Goal: Task Accomplishment & Management: Manage account settings

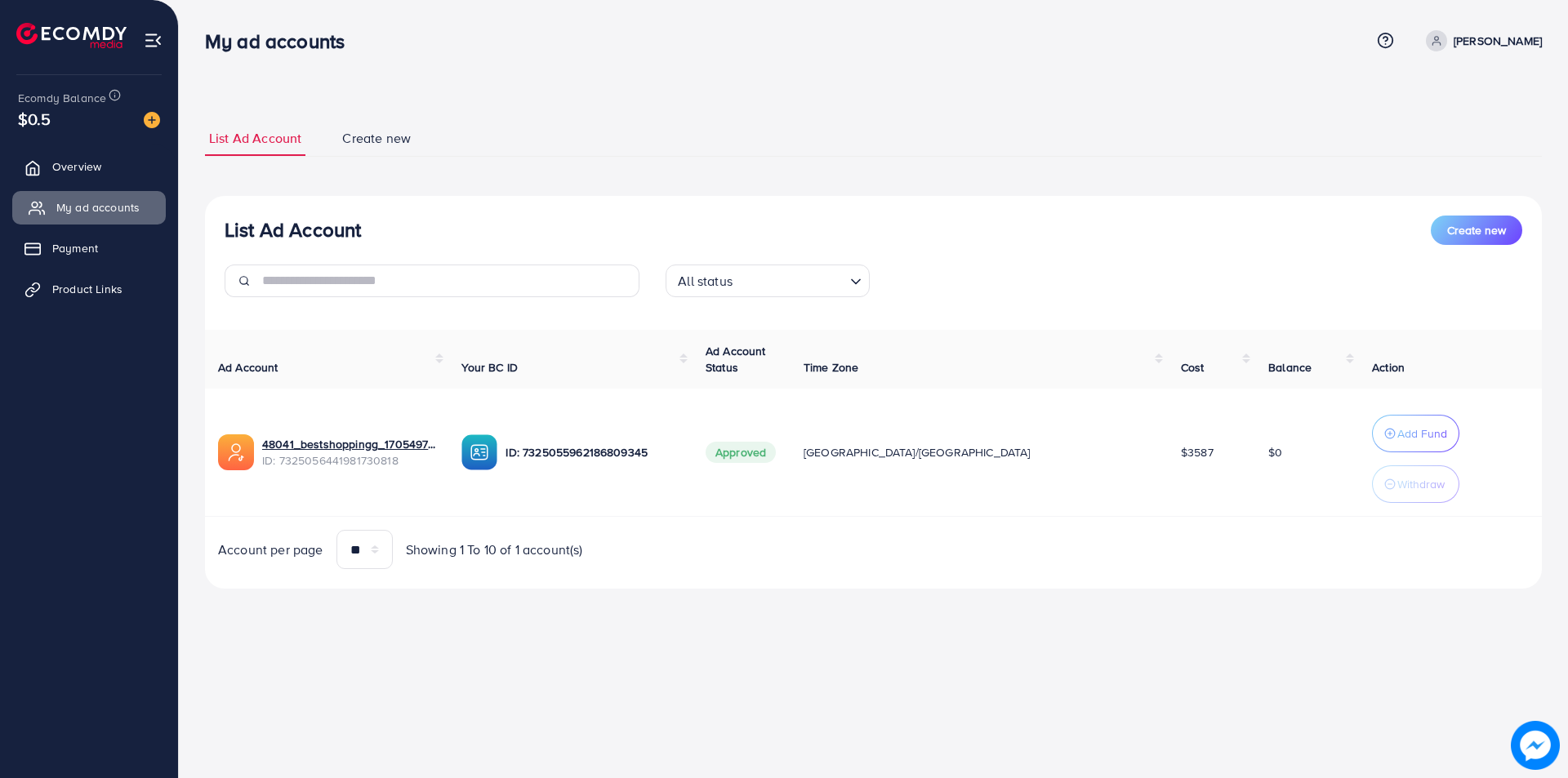
drag, startPoint x: 81, startPoint y: 170, endPoint x: 71, endPoint y: 198, distance: 29.7
click at [80, 170] on span "Overview" at bounding box center [76, 167] width 49 height 17
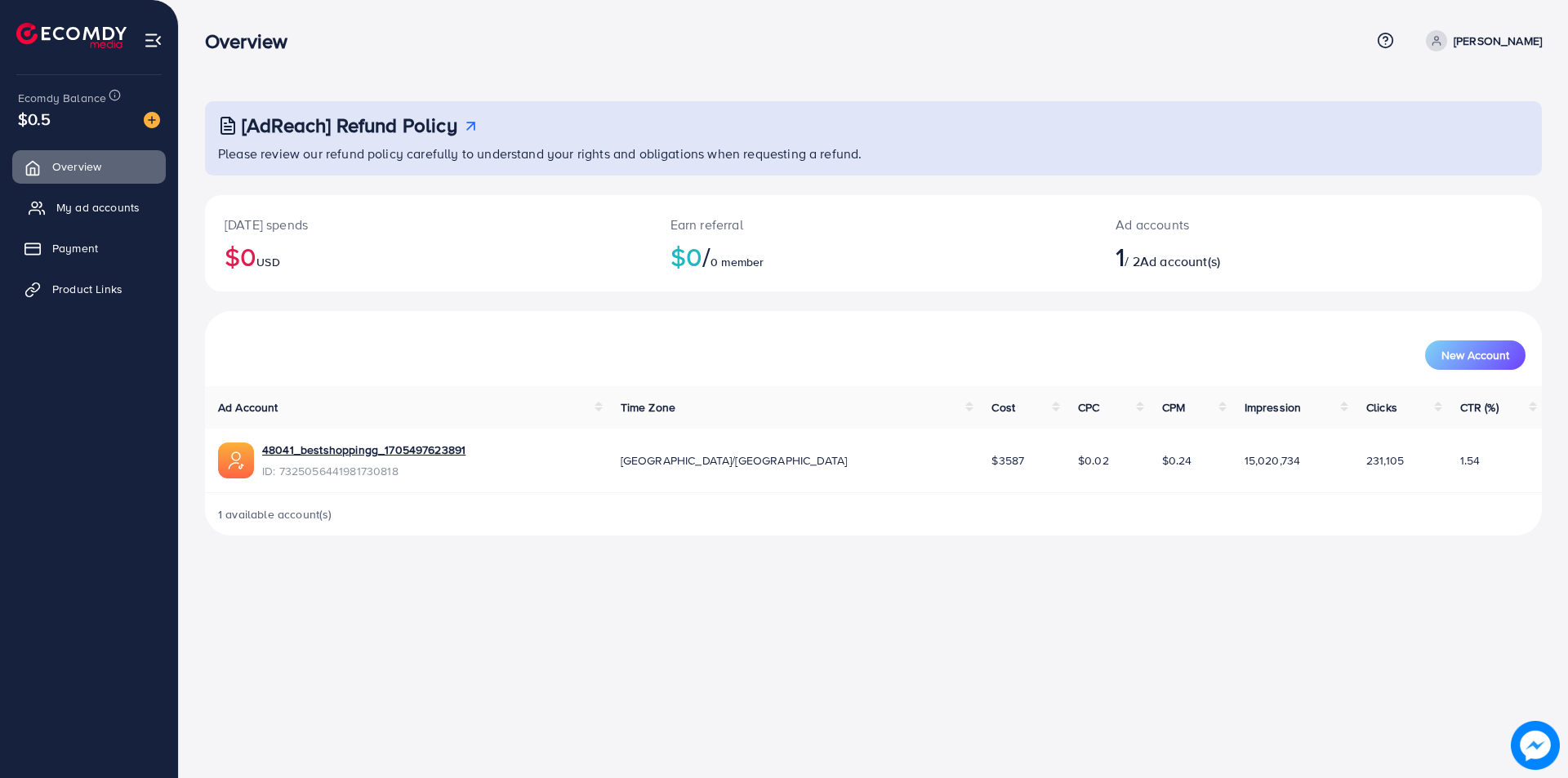
click at [68, 209] on span "My ad accounts" at bounding box center [98, 208] width 83 height 17
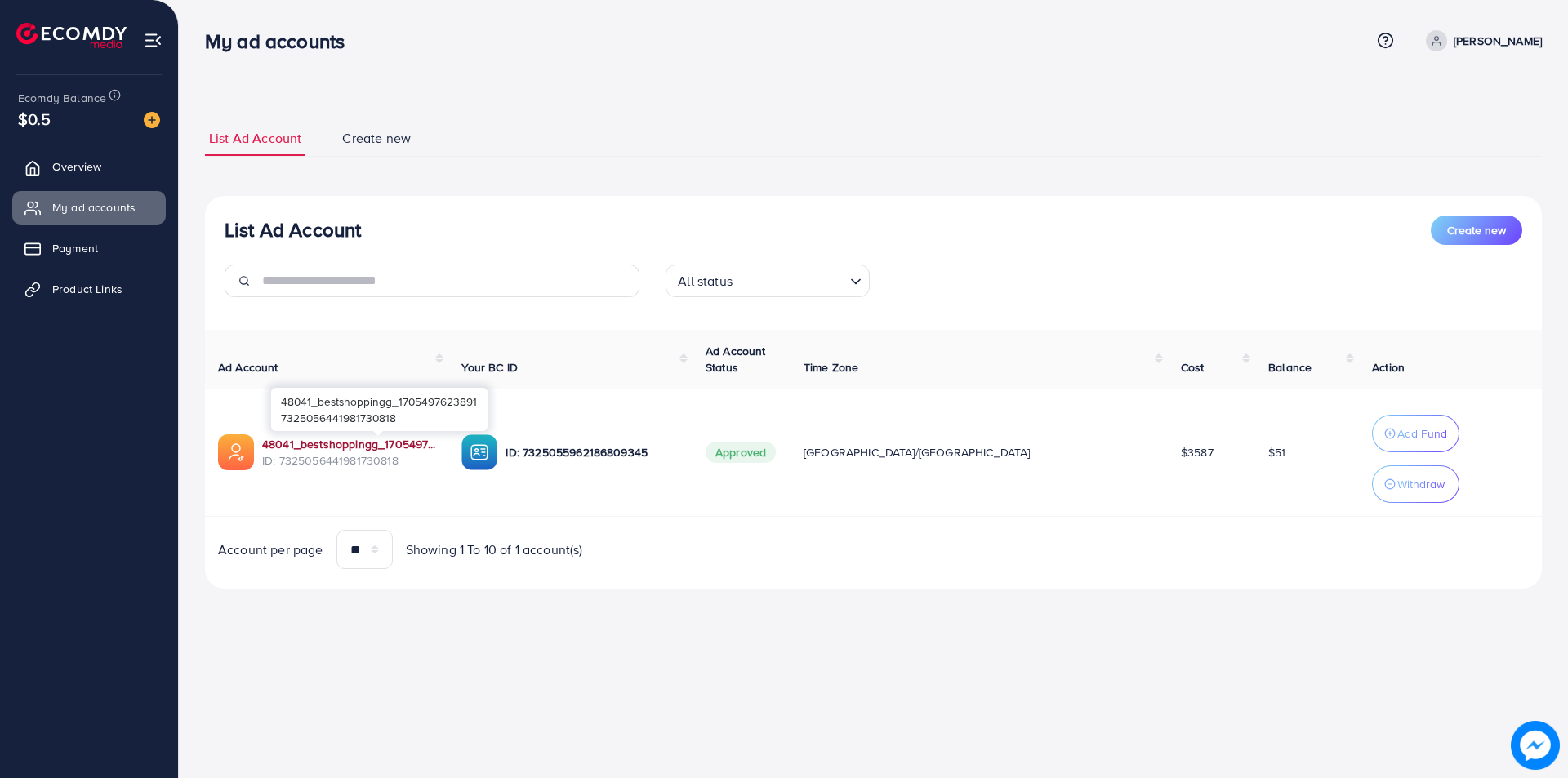
click at [317, 438] on link "48041_bestshoppingg_1705497623891" at bounding box center [348, 444] width 173 height 17
click at [95, 174] on span "Overview" at bounding box center [81, 167] width 49 height 17
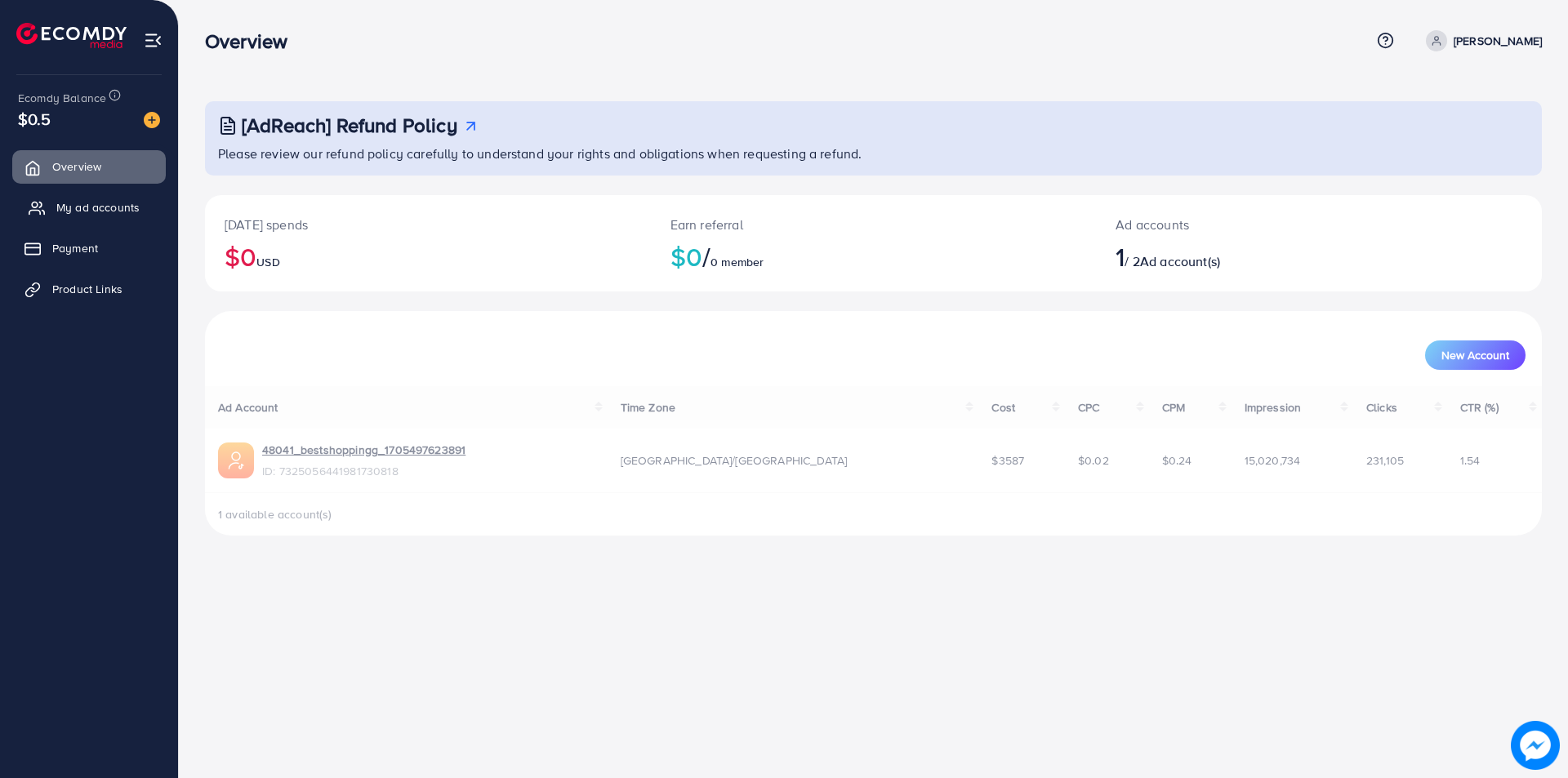
click at [63, 212] on span "My ad accounts" at bounding box center [98, 208] width 83 height 17
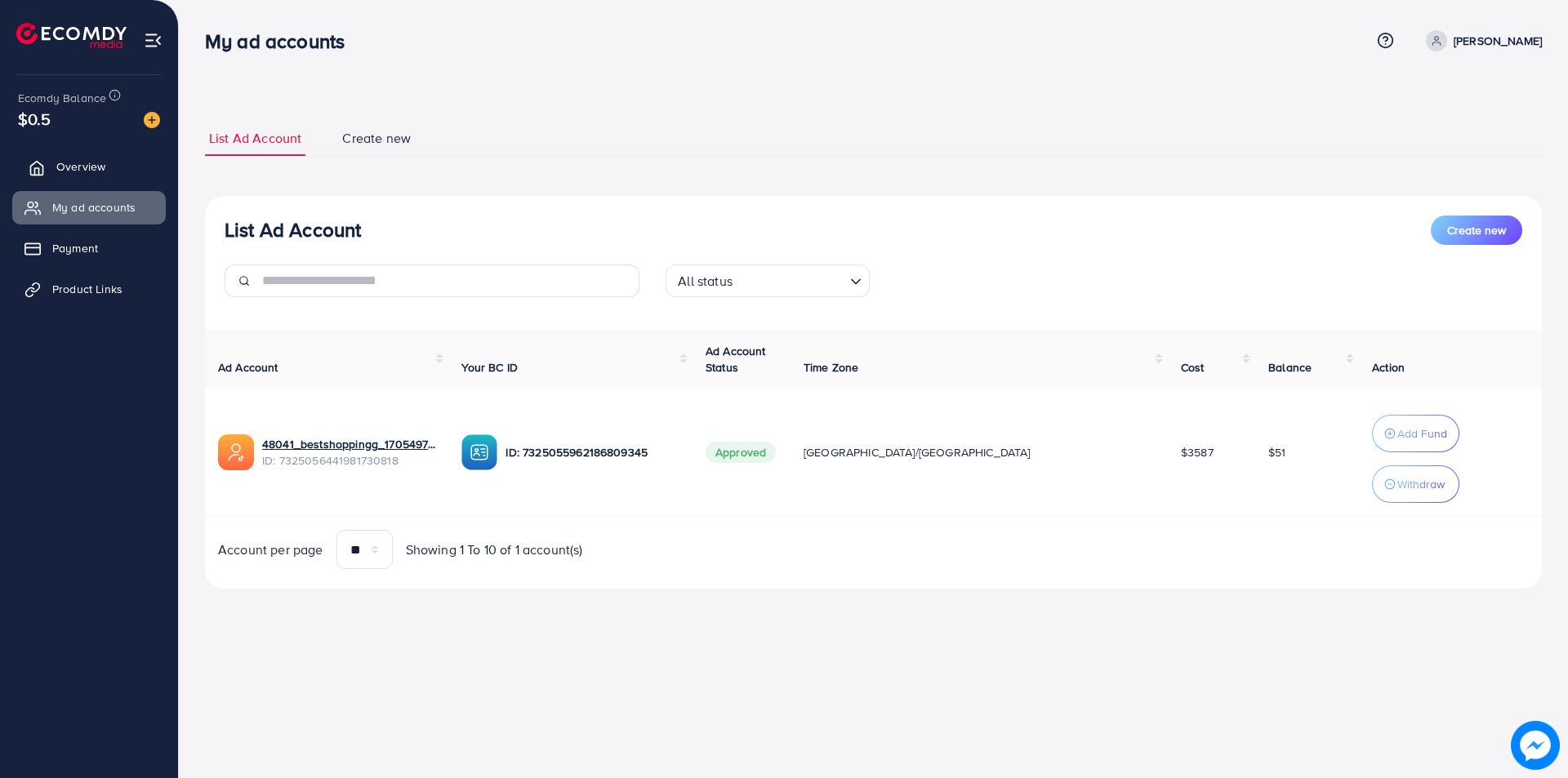
click at [81, 165] on span "Overview" at bounding box center [81, 167] width 49 height 17
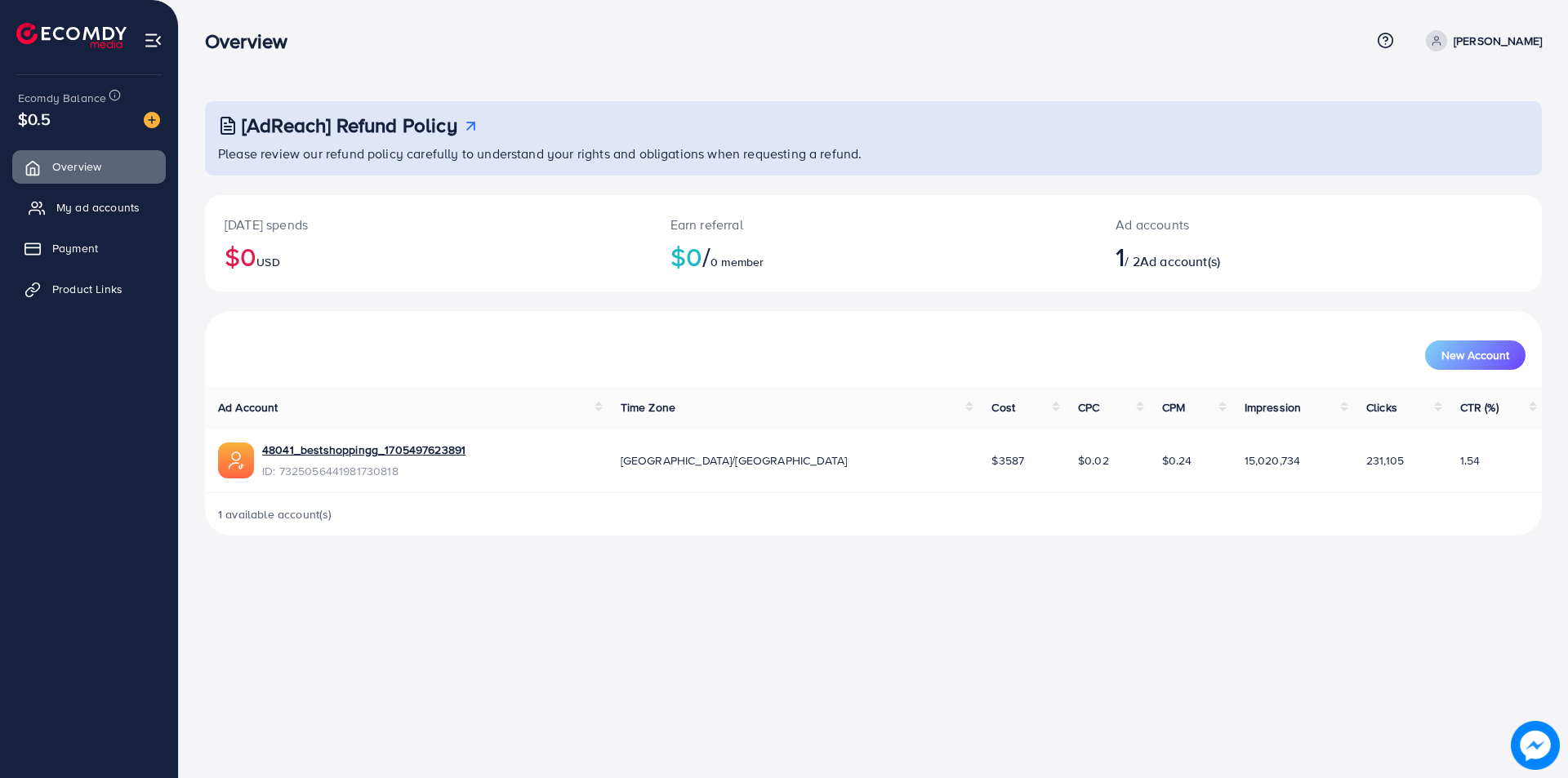
click at [70, 212] on span "My ad accounts" at bounding box center [98, 208] width 83 height 17
